Goal: Find specific page/section: Find specific page/section

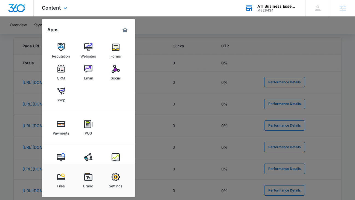
click at [259, 10] on div "M328434" at bounding box center [278, 10] width 40 height 4
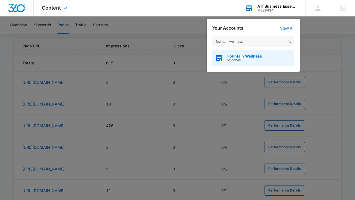
type input "fountain wellness"
click at [254, 59] on span "M322561" at bounding box center [245, 60] width 35 height 4
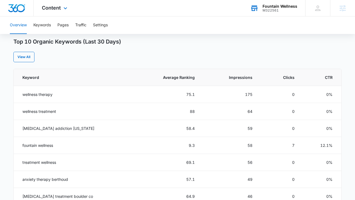
scroll to position [217, 0]
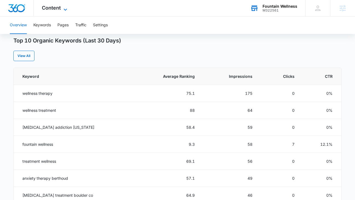
click at [64, 9] on icon at bounding box center [65, 9] width 7 height 7
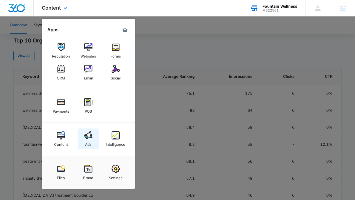
click at [89, 134] on img at bounding box center [88, 135] width 8 height 8
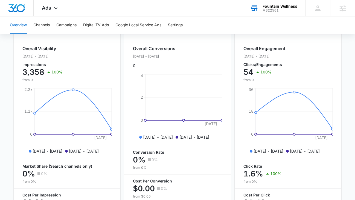
scroll to position [245, 0]
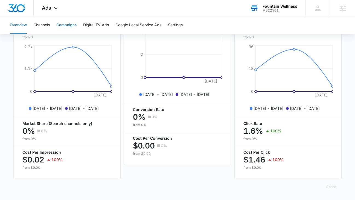
click at [66, 28] on button "Campaigns" at bounding box center [66, 25] width 20 height 18
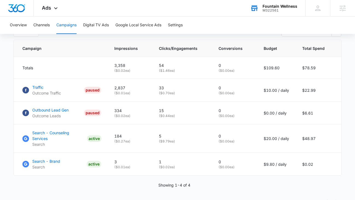
scroll to position [229, 0]
